Goal: Task Accomplishment & Management: Manage account settings

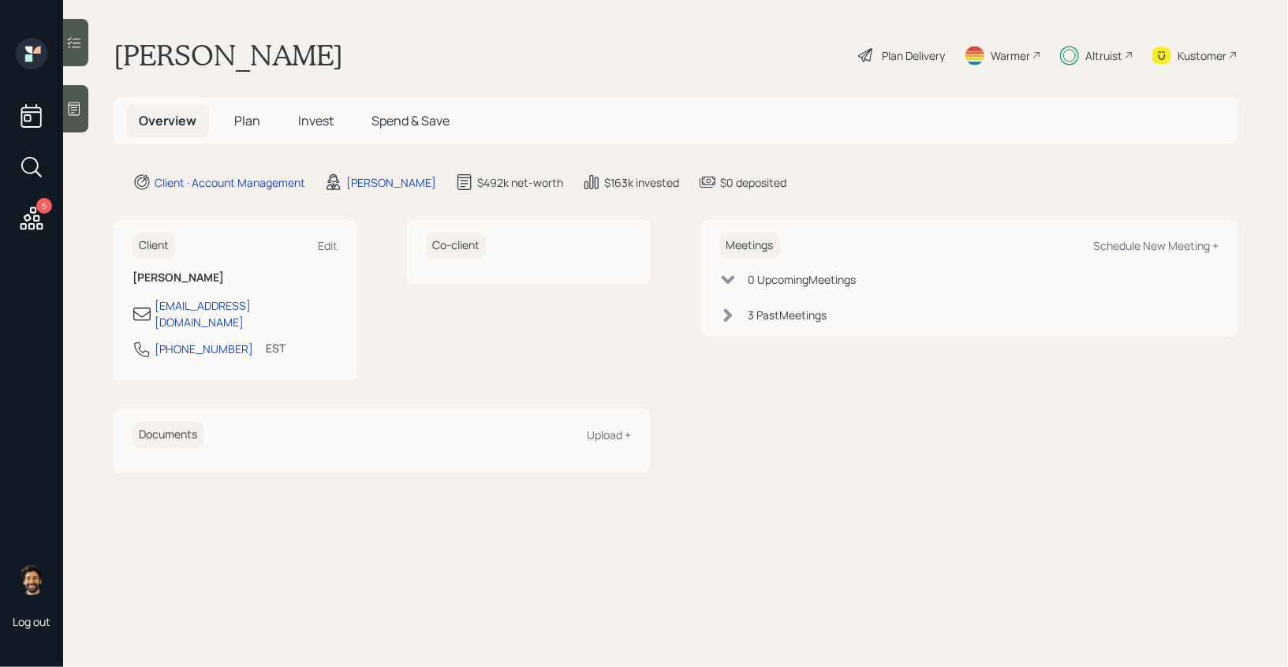
click at [245, 119] on span "Plan" at bounding box center [247, 120] width 26 height 17
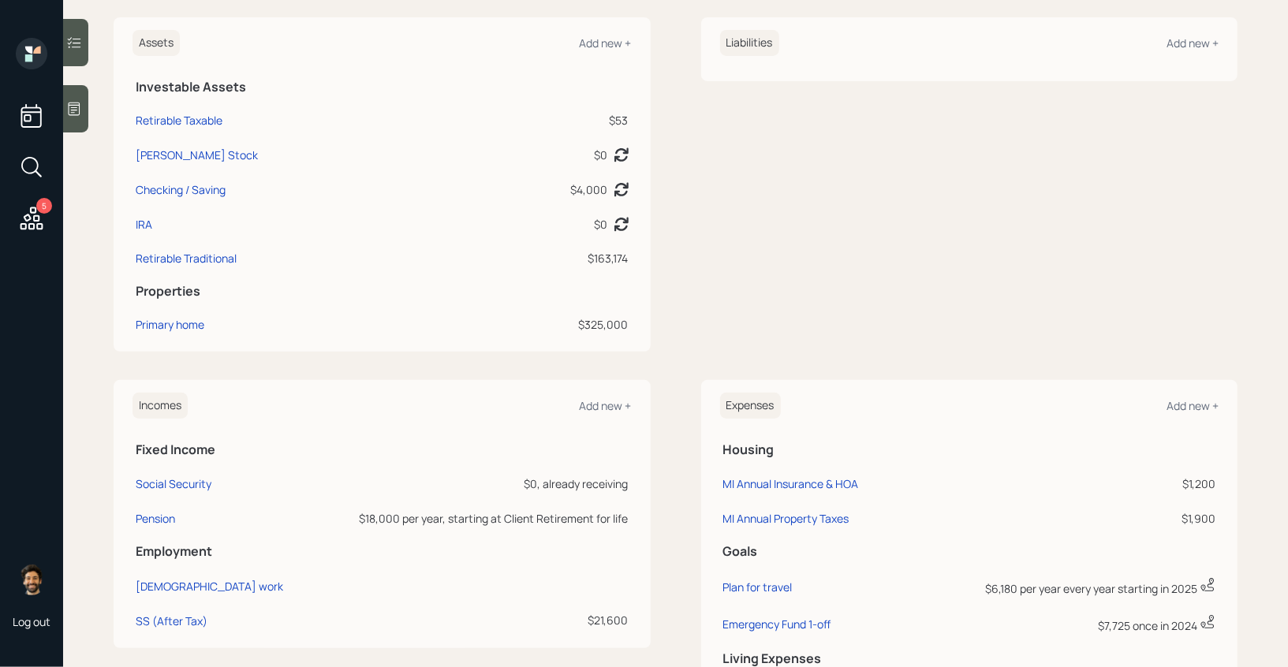
scroll to position [592, 0]
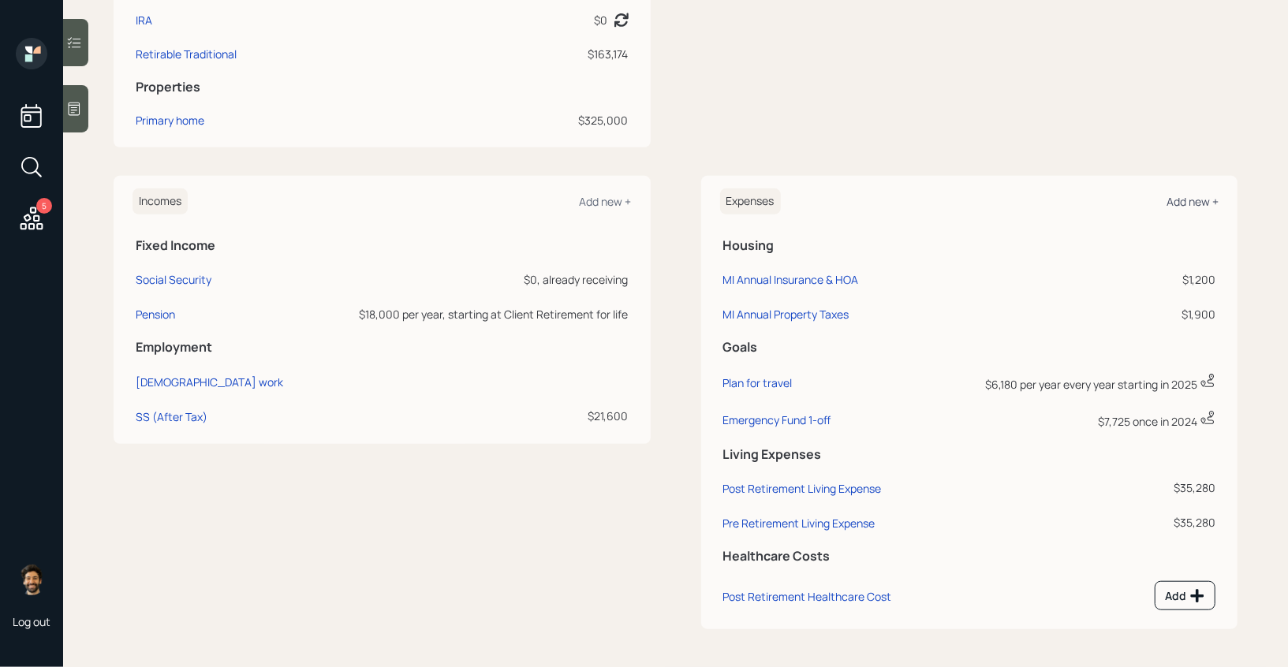
click at [1180, 196] on div "Add new +" at bounding box center [1192, 201] width 52 height 15
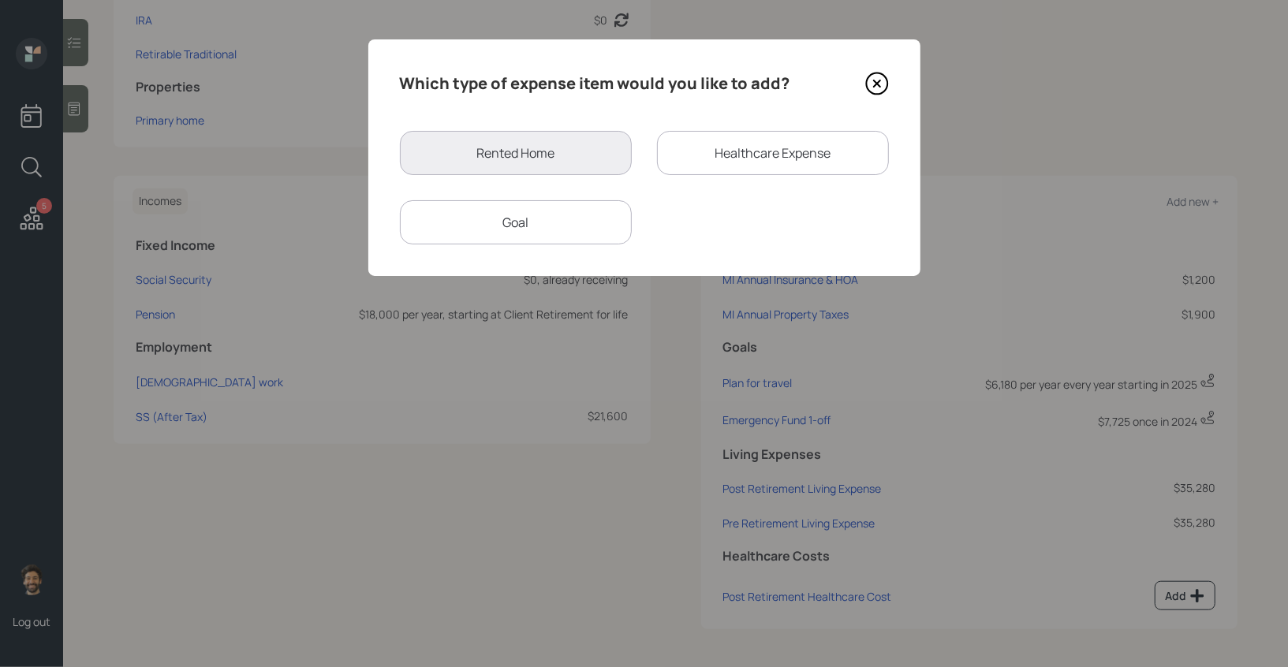
click at [591, 212] on div "Goal" at bounding box center [516, 222] width 232 height 44
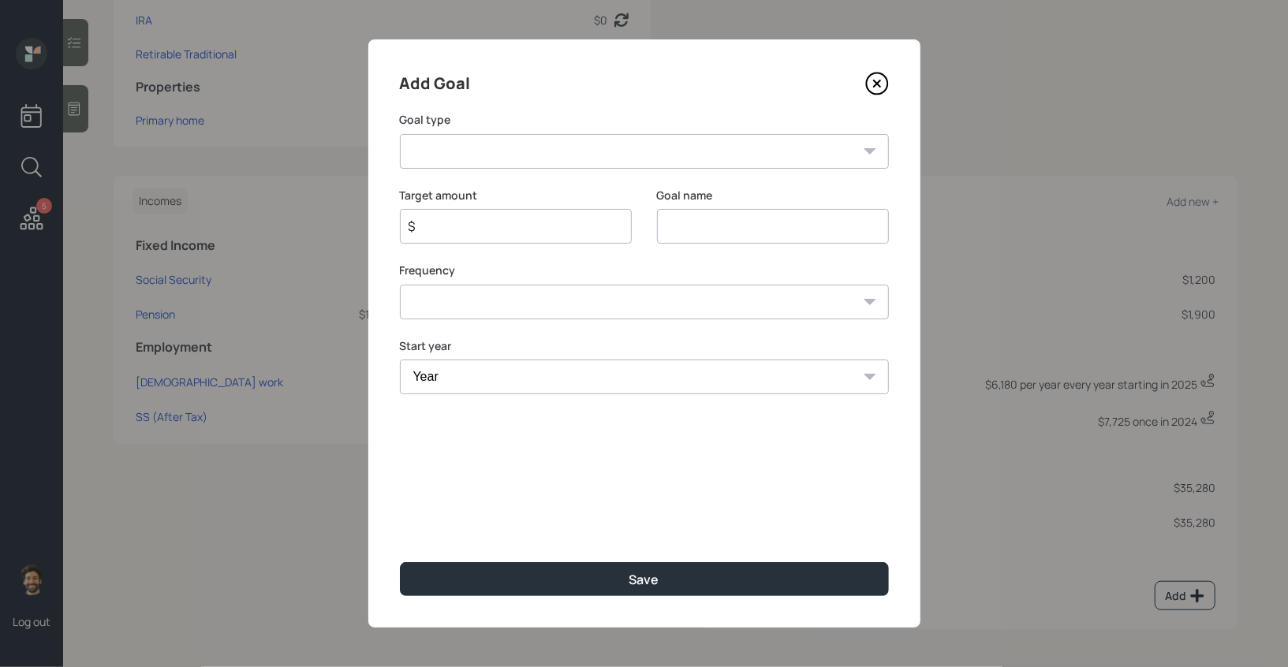
click at [473, 144] on select "Create an emergency fund Donate to charity Purchase a home Make a purchase Supp…" at bounding box center [644, 151] width 489 height 35
select select "other"
click at [400, 134] on select "Create an emergency fund Donate to charity Purchase a home Make a purchase Supp…" at bounding box center [644, 151] width 489 height 35
type input "Other"
click at [508, 216] on div "$" at bounding box center [516, 226] width 232 height 35
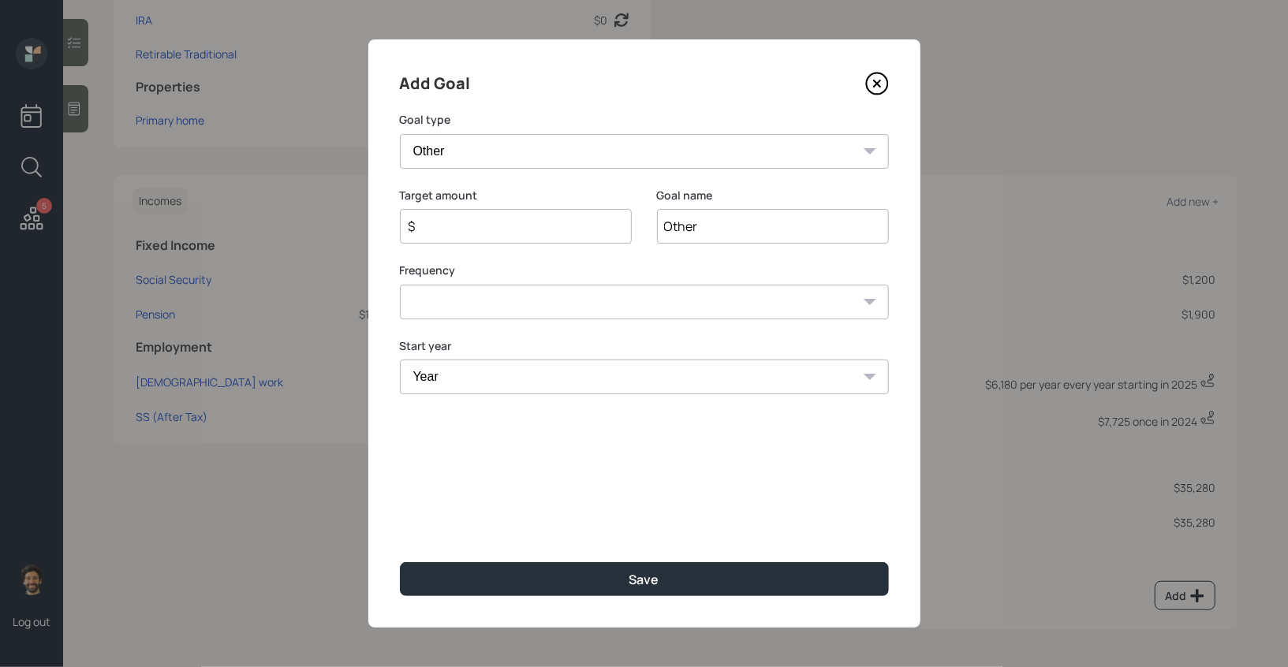
click at [507, 224] on input "$" at bounding box center [509, 226] width 205 height 19
type input "$ 15,000"
click at [487, 302] on select "One time Every 1 year Every 2 years Every 3 years Every 4 years Every 5 years E…" at bounding box center [644, 302] width 489 height 35
click at [400, 285] on select "One time Every 1 year Every 2 years Every 3 years Every 4 years Every 5 years E…" at bounding box center [644, 302] width 489 height 35
click at [478, 297] on select "One time Every 1 year Every 2 years Every 3 years Every 4 years Every 5 years E…" at bounding box center [644, 302] width 489 height 35
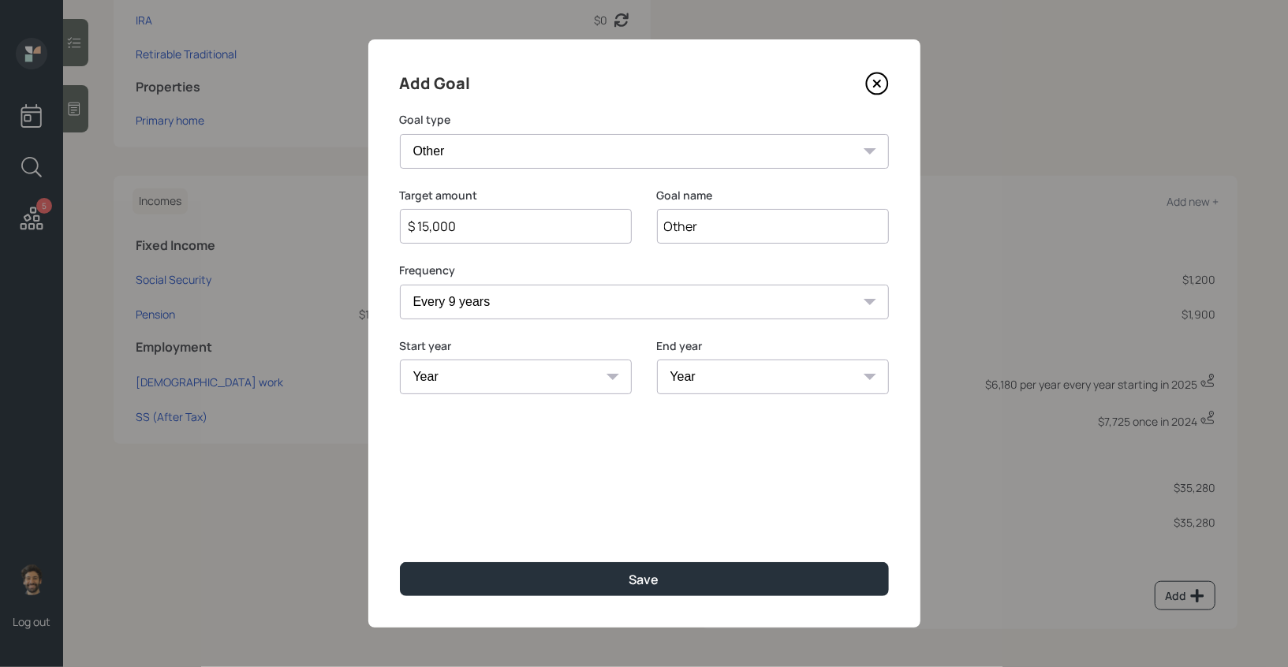
select select "0"
click at [400, 285] on select "One time Every 1 year Every 2 years Every 3 years Every 4 years Every 5 years E…" at bounding box center [644, 302] width 489 height 35
click at [461, 381] on select "Year [DATE] 2026 2027 2028 2029 2030 2031 2032 2033 2034 2035 2036 2037 2038 20…" at bounding box center [644, 377] width 489 height 35
select select "2025"
click at [400, 360] on select "Year [DATE] 2026 2027 2028 2029 2030 2031 2032 2033 2034 2035 2036 2037 2038 20…" at bounding box center [644, 377] width 489 height 35
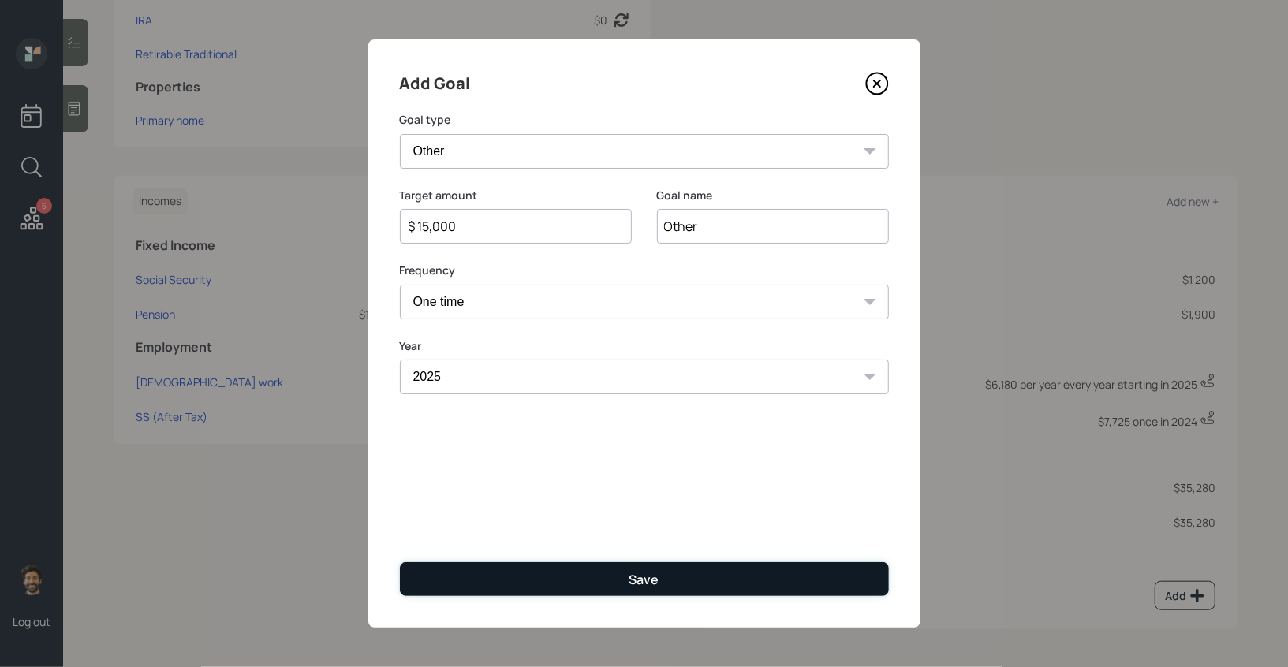
click at [469, 582] on button "Save" at bounding box center [644, 579] width 489 height 34
type input "$"
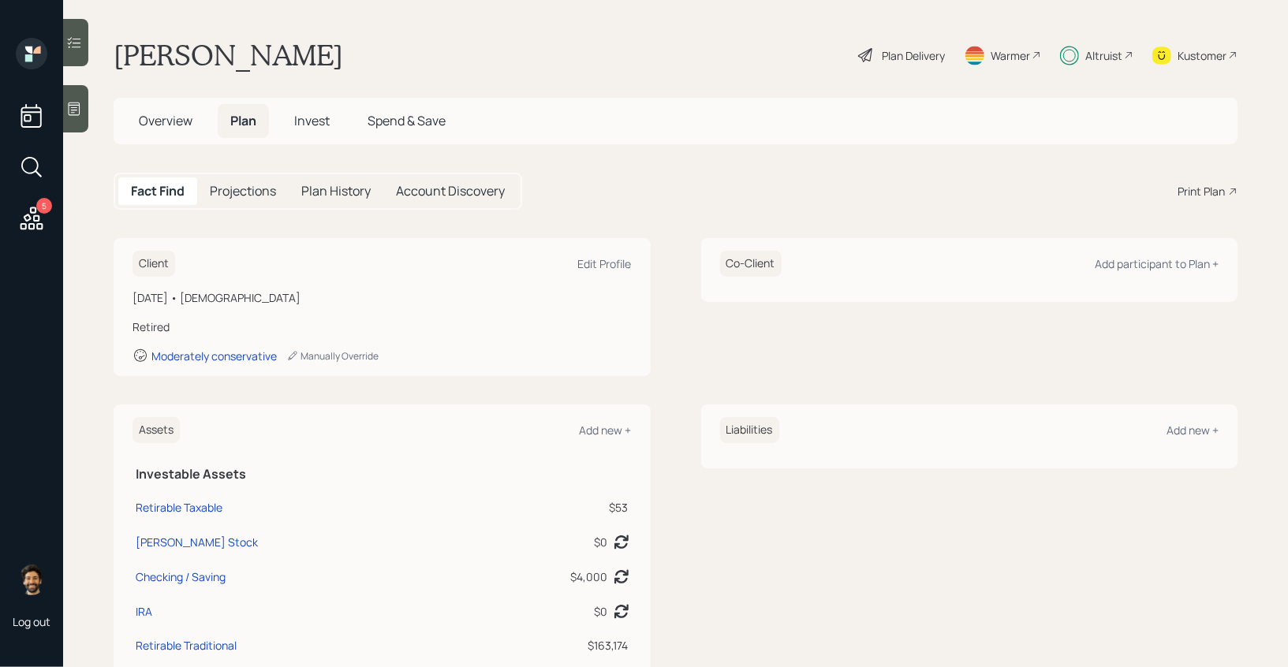
click at [311, 132] on h5 "Invest" at bounding box center [312, 121] width 61 height 34
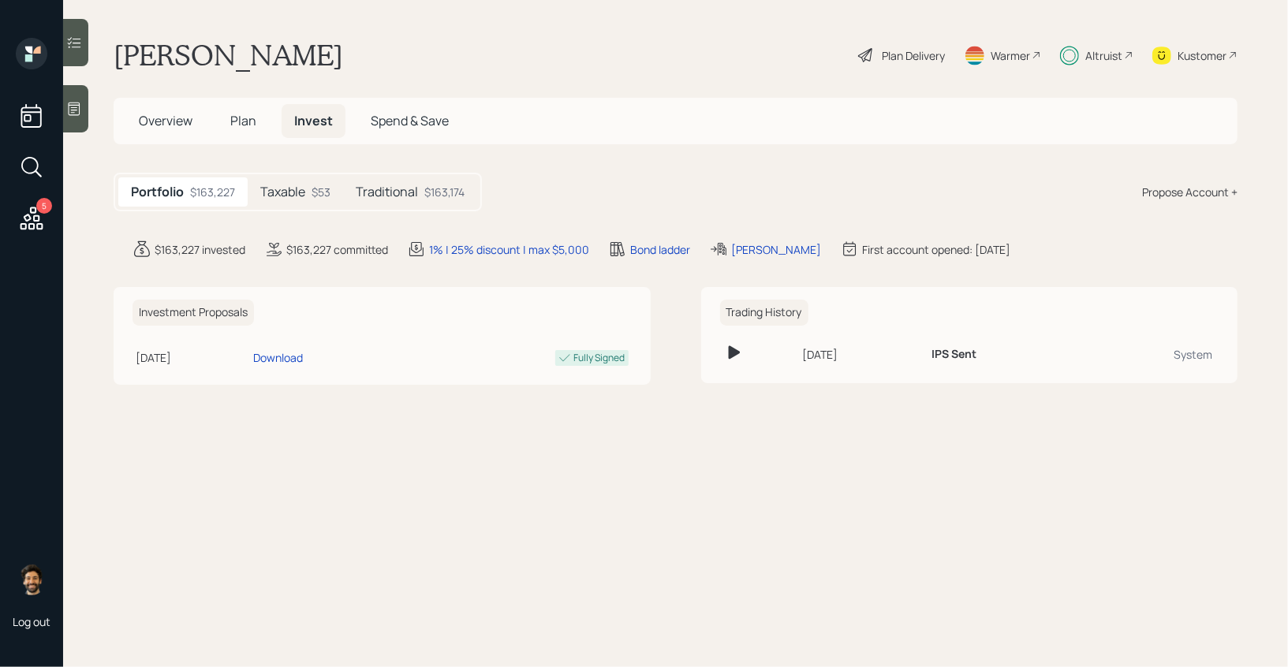
click at [300, 199] on h5 "Taxable" at bounding box center [282, 192] width 45 height 15
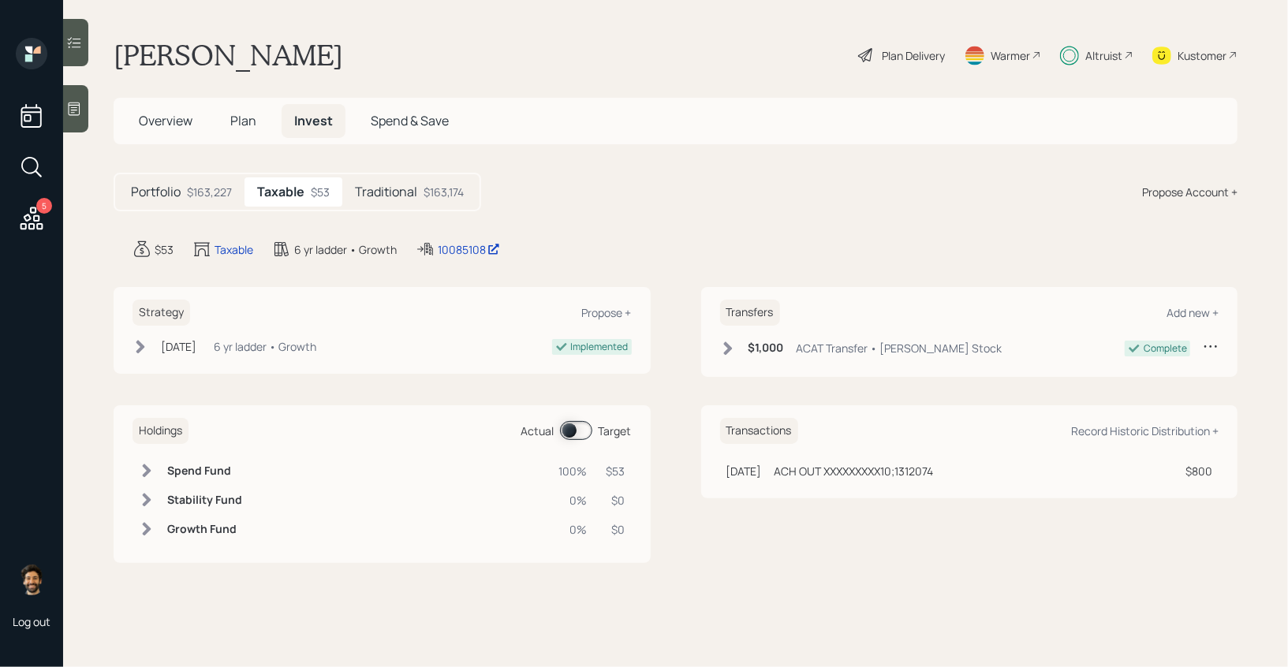
click at [405, 200] on h5 "Traditional" at bounding box center [386, 192] width 62 height 15
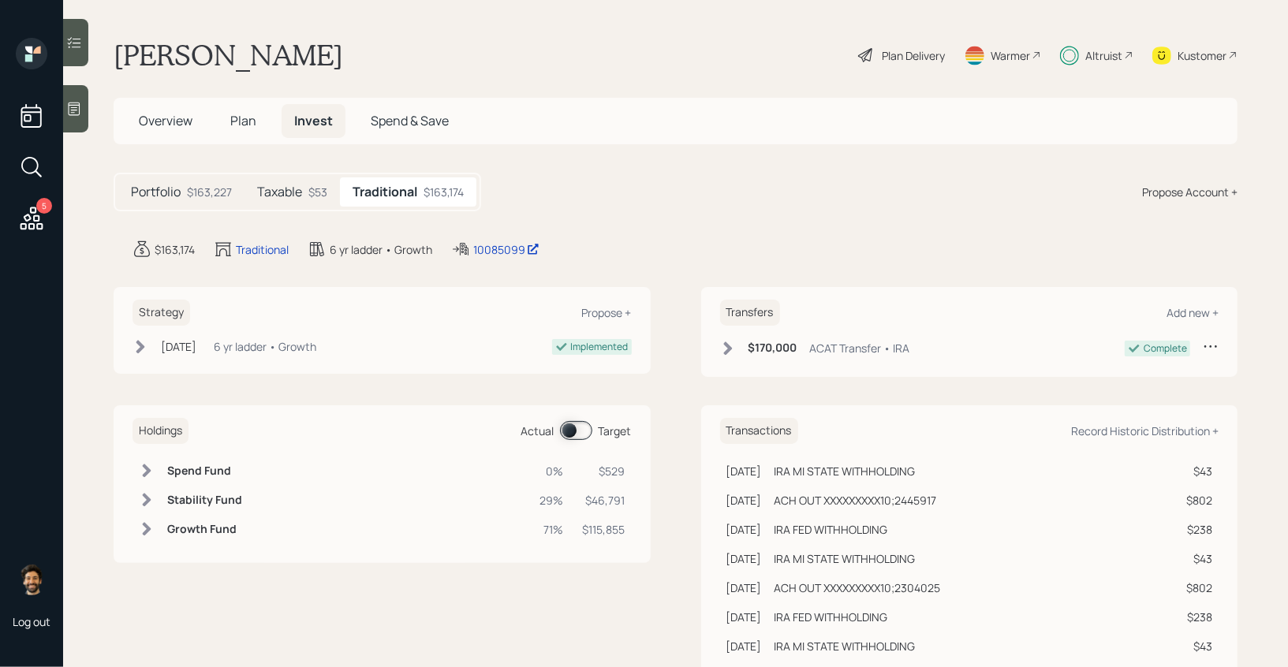
click at [566, 431] on span at bounding box center [576, 430] width 32 height 19
click at [160, 461] on td at bounding box center [146, 471] width 28 height 29
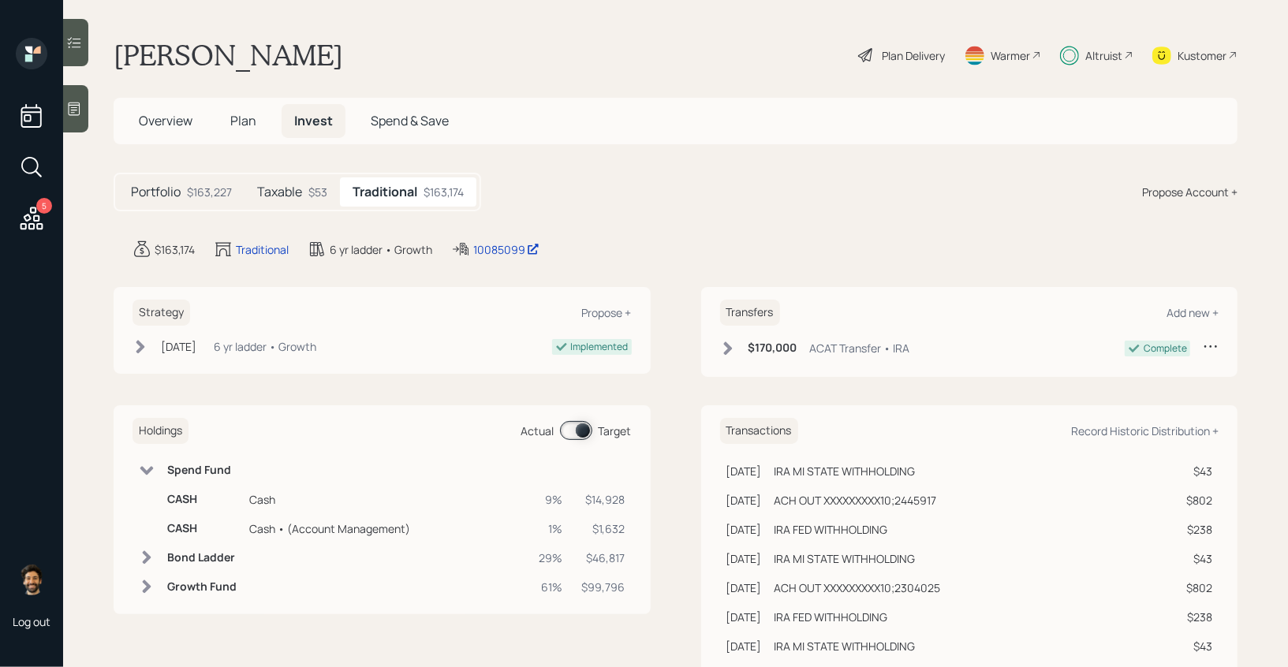
click at [231, 121] on span "Plan" at bounding box center [243, 120] width 26 height 17
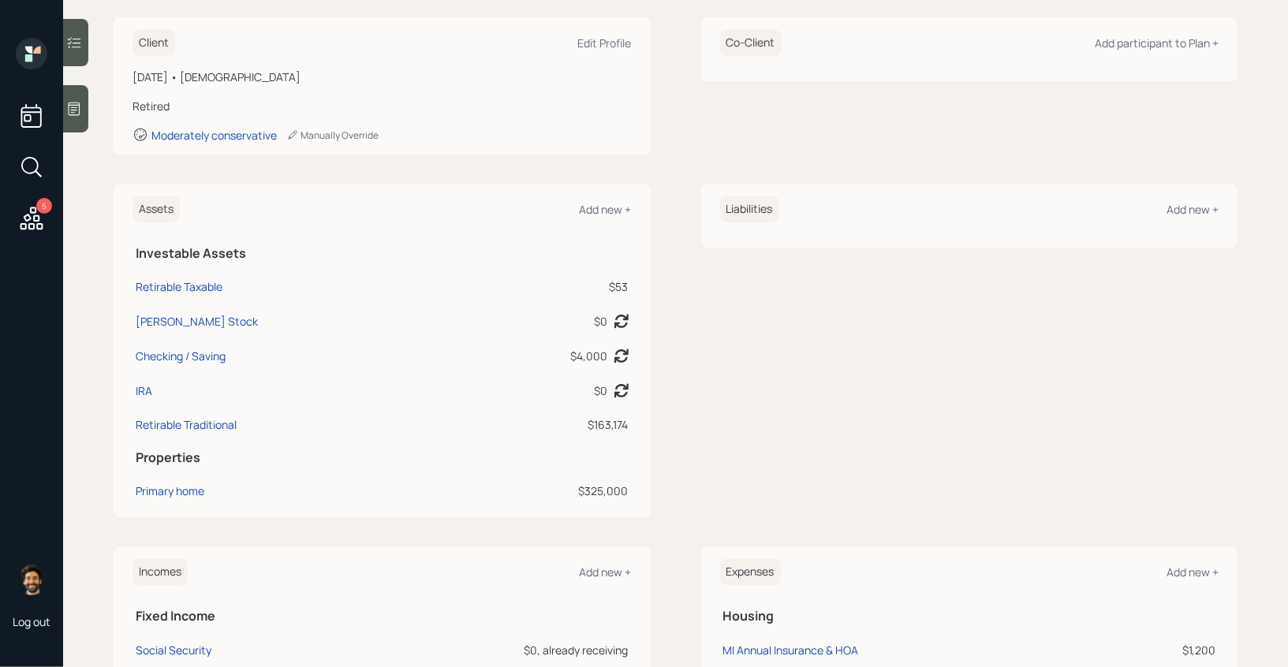
scroll to position [627, 0]
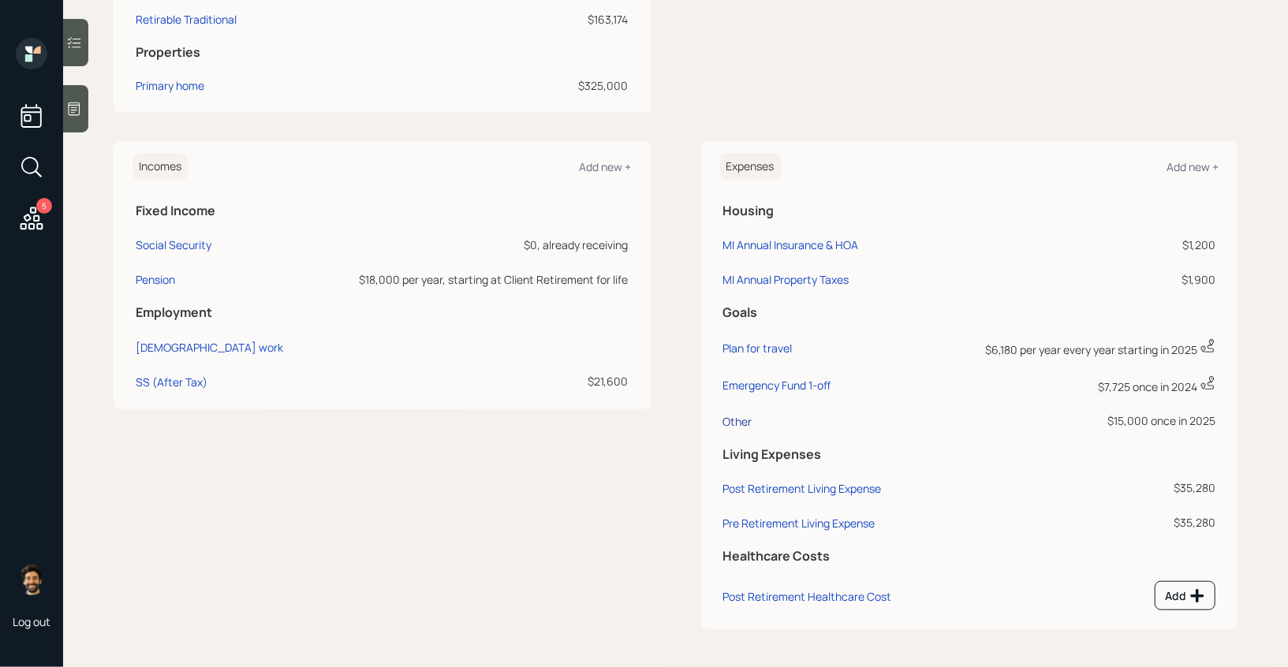
click at [734, 420] on div "Other" at bounding box center [737, 421] width 29 height 15
select select "0"
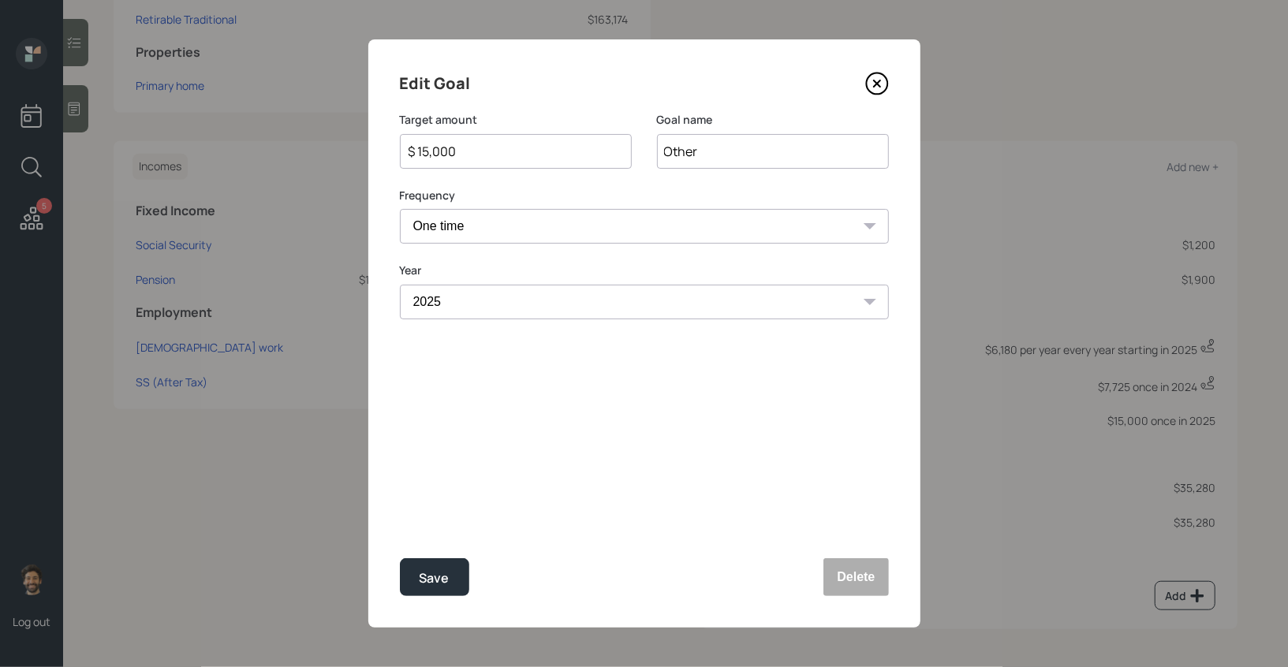
click at [450, 156] on input "$ 15,000" at bounding box center [509, 151] width 205 height 19
click at [432, 576] on div "Save" at bounding box center [435, 578] width 30 height 21
type input "$ 15,000"
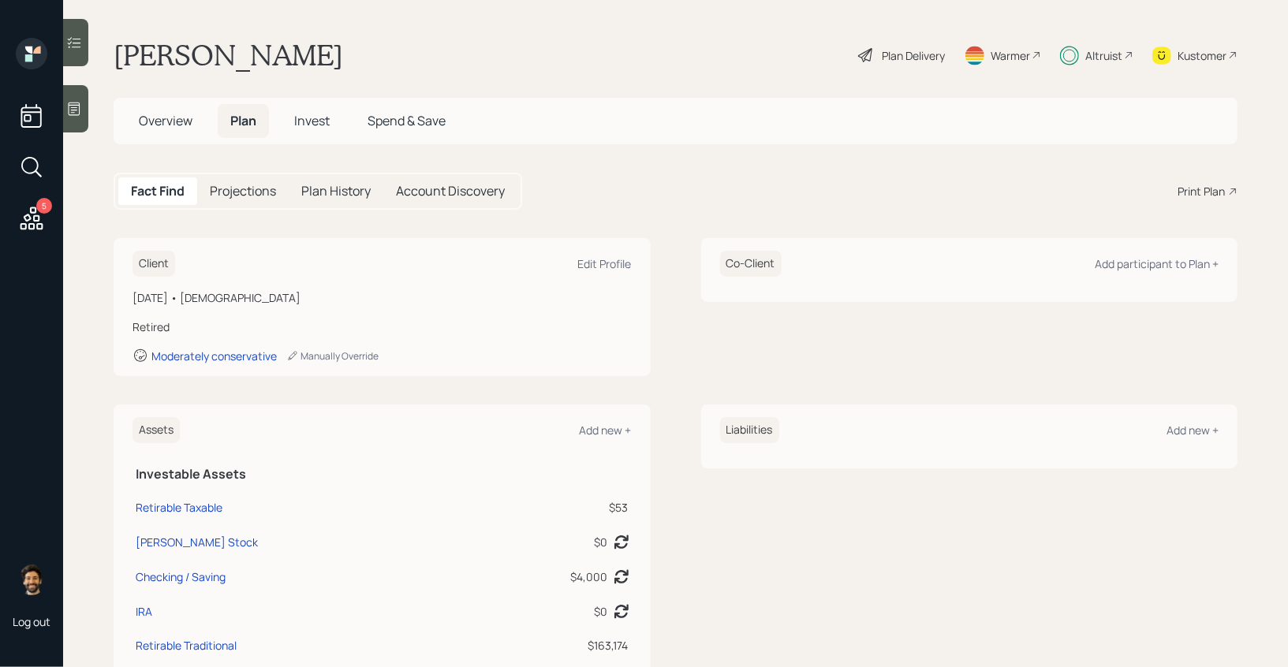
click at [319, 132] on h5 "Invest" at bounding box center [312, 121] width 61 height 34
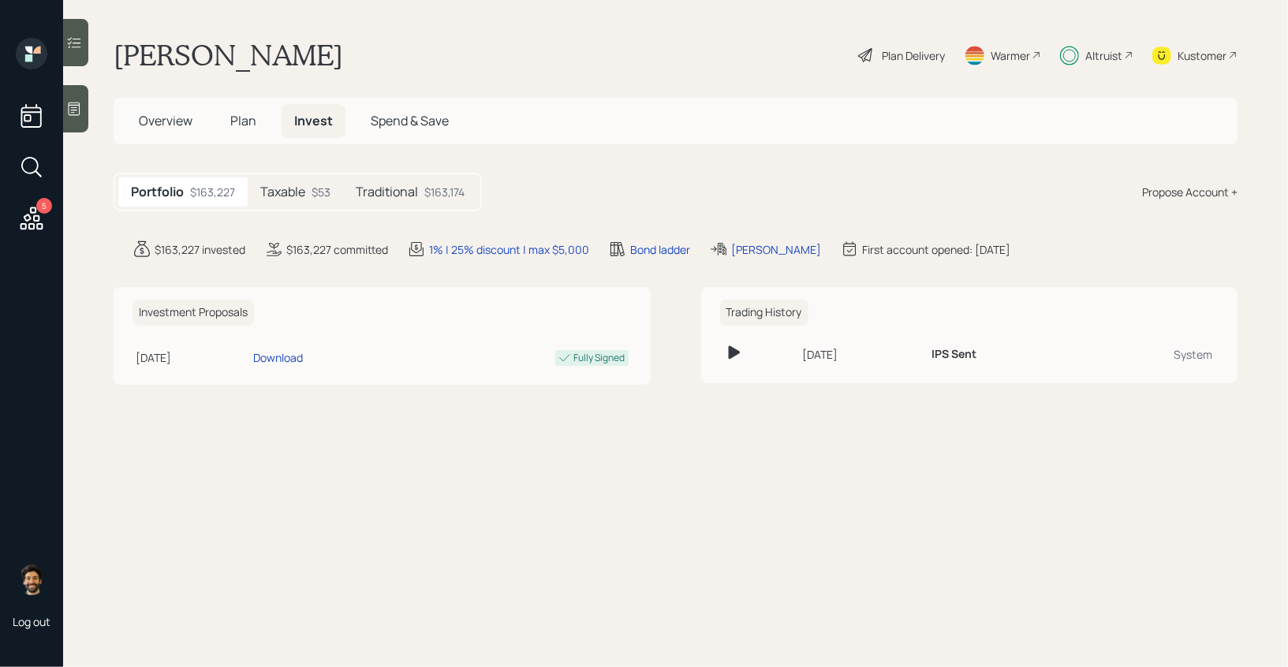
click at [468, 185] on div "Traditional $163,174" at bounding box center [410, 191] width 134 height 29
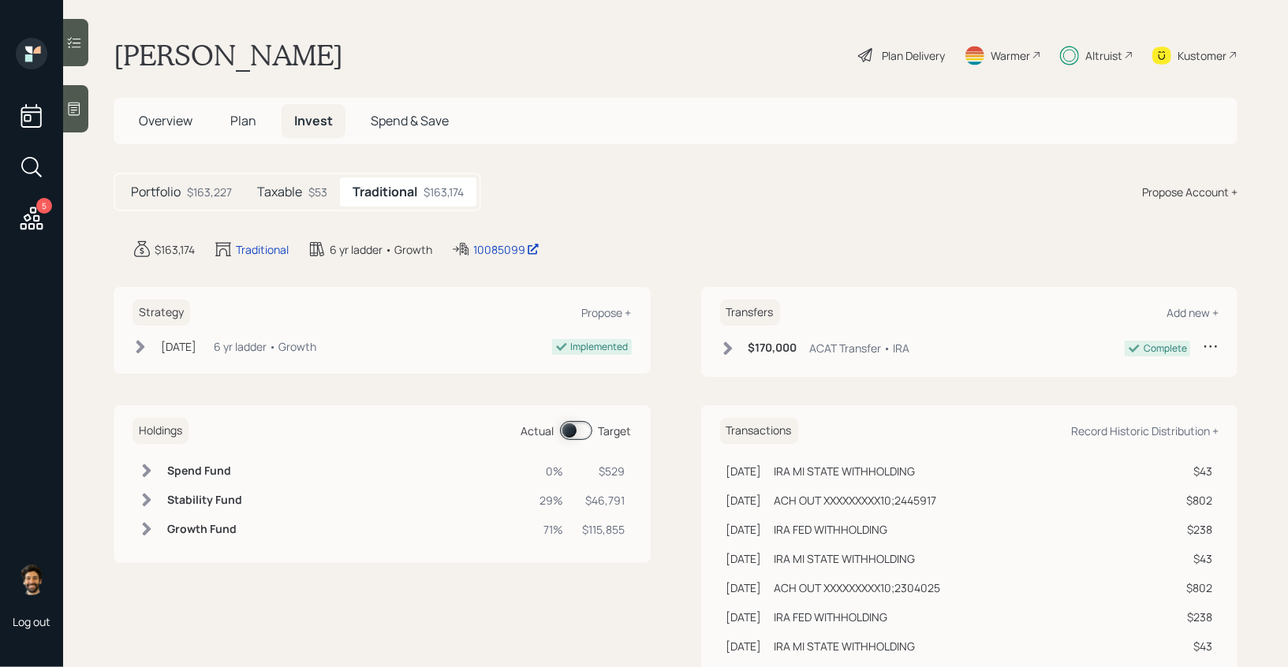
click at [576, 424] on span at bounding box center [576, 430] width 32 height 19
click at [132, 472] on div "Holdings Actual Target Spend Fund 11% $17,156 Bond Ladder 29% $46,817 Growth Fu…" at bounding box center [382, 484] width 537 height 158
click at [151, 465] on icon at bounding box center [147, 471] width 16 height 16
click at [79, 33] on div at bounding box center [82, 35] width 6 height 6
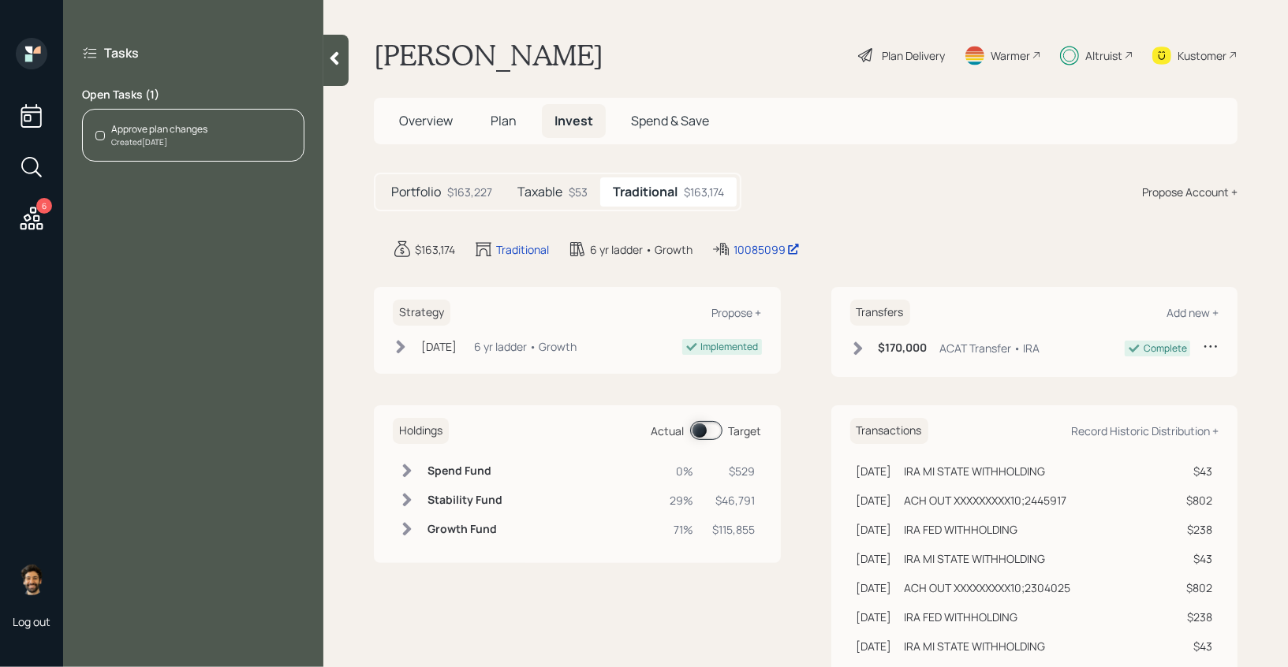
click at [220, 168] on div "Tasks Open Tasks ( 1 ) Approve plan changes Created Today" at bounding box center [193, 333] width 260 height 667
click at [207, 138] on div "Created Today" at bounding box center [159, 142] width 96 height 12
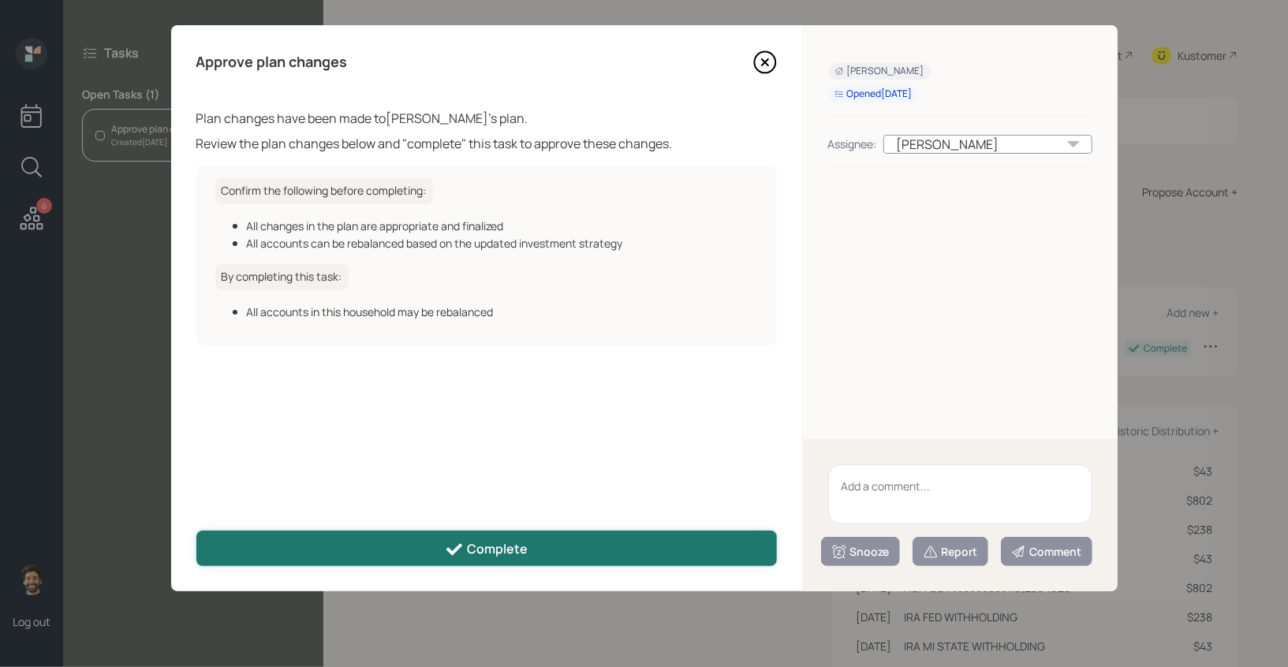
click at [562, 560] on button "Complete" at bounding box center [486, 548] width 580 height 35
